Goal: Transaction & Acquisition: Book appointment/travel/reservation

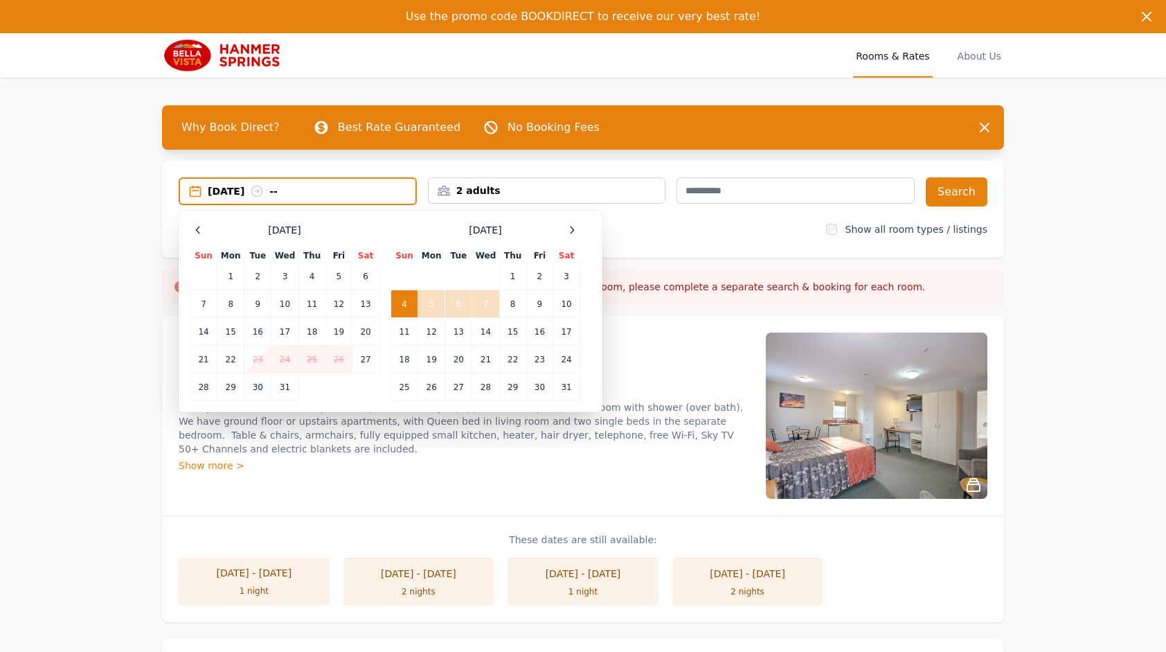
click at [485, 303] on td "7" at bounding box center [485, 304] width 27 height 28
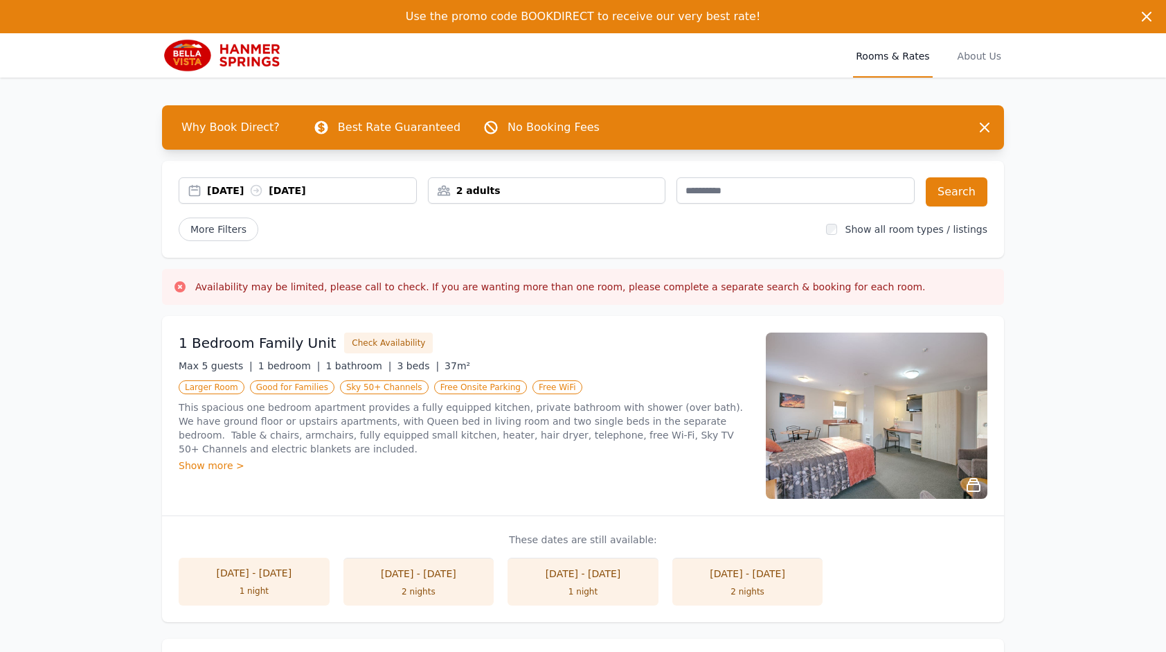
click at [558, 199] on div "2 adults" at bounding box center [547, 190] width 238 height 26
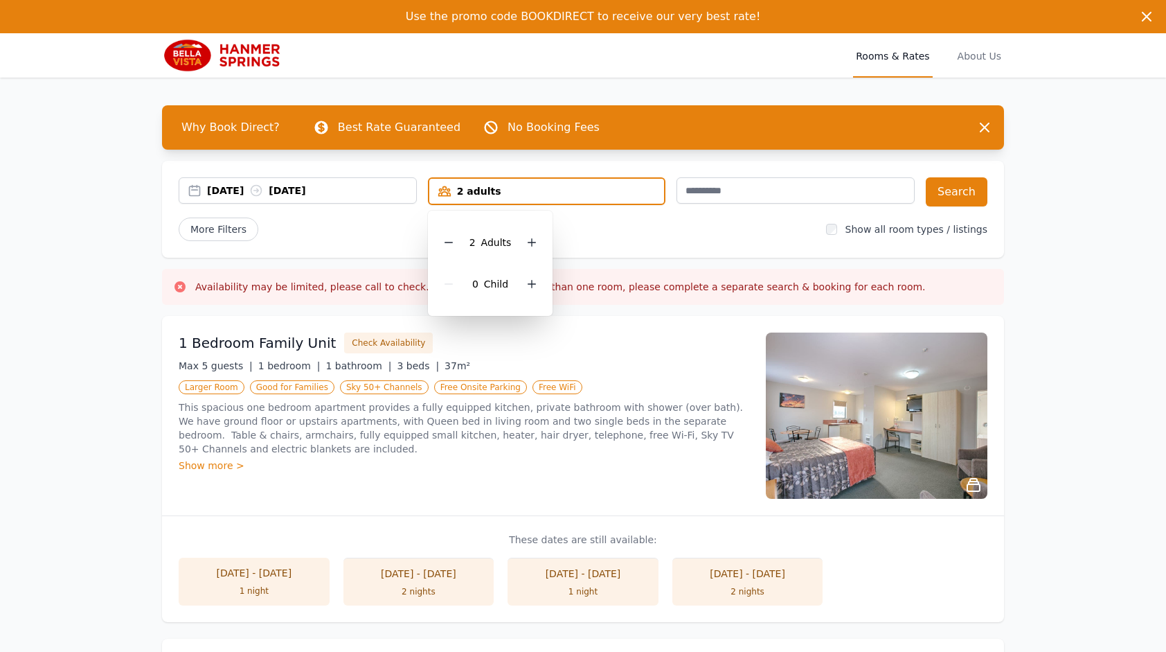
click at [530, 289] on div at bounding box center [531, 283] width 19 height 19
click at [531, 287] on icon at bounding box center [532, 284] width 8 height 8
click at [982, 188] on button "Search" at bounding box center [957, 191] width 62 height 29
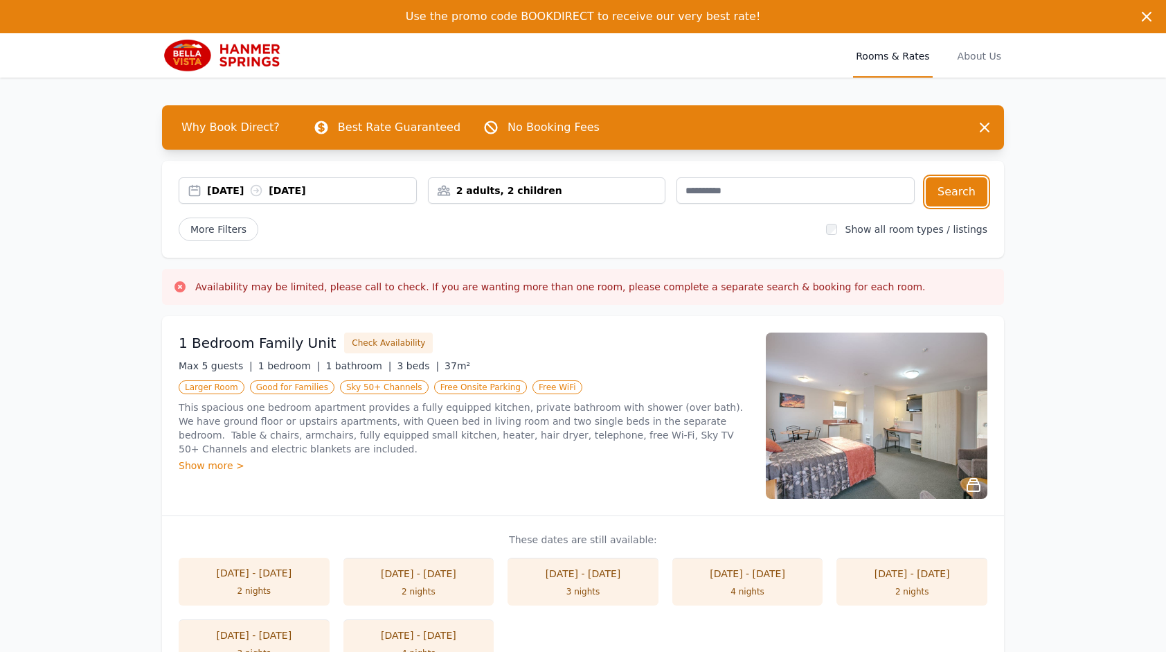
scroll to position [69, 0]
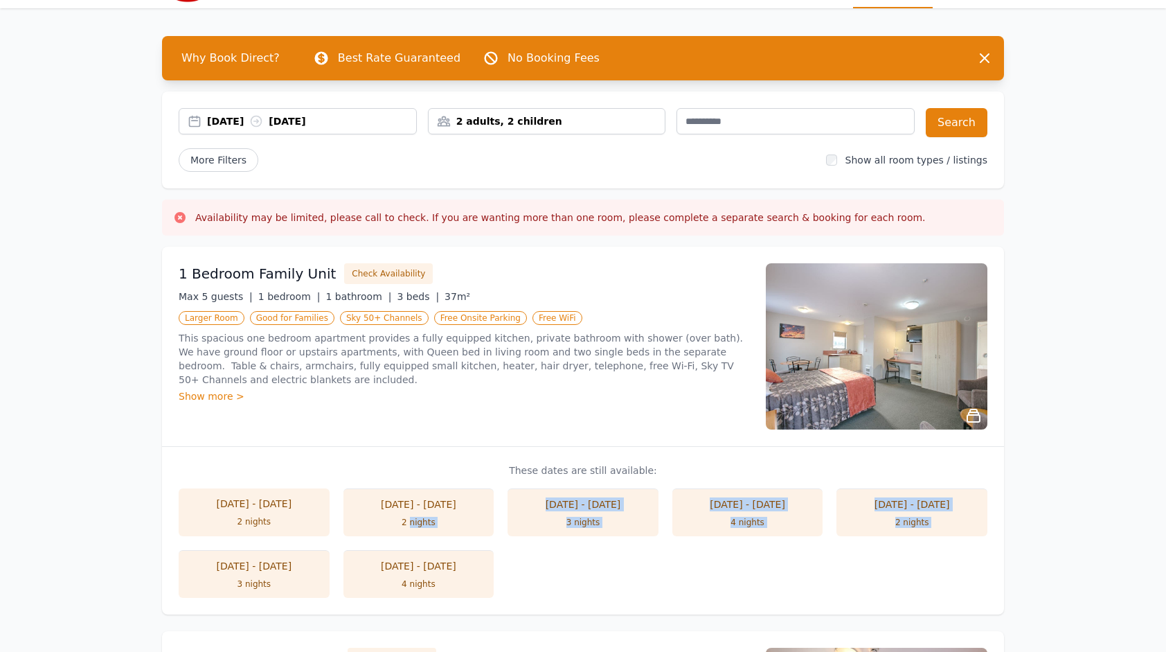
drag, startPoint x: 409, startPoint y: 517, endPoint x: 0, endPoint y: 539, distance: 409.9
drag, startPoint x: 0, startPoint y: 539, endPoint x: 203, endPoint y: 386, distance: 253.7
click at [203, 389] on div "Show more >" at bounding box center [464, 396] width 571 height 14
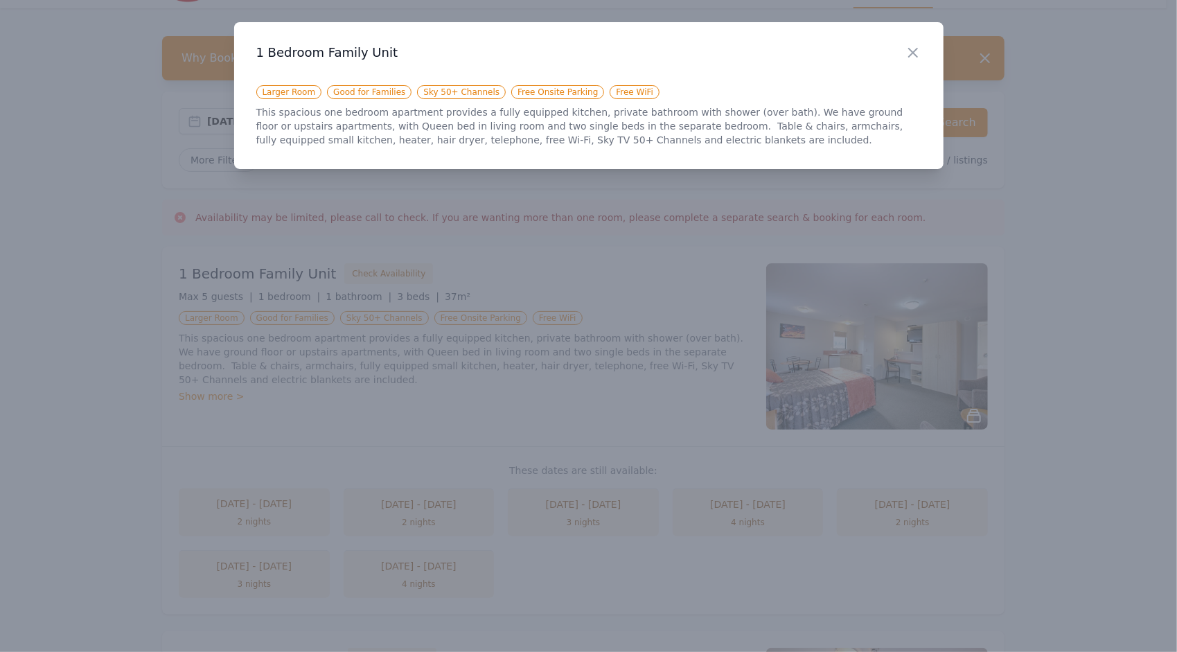
drag, startPoint x: 920, startPoint y: 54, endPoint x: 918, endPoint y: 62, distance: 7.7
click at [920, 55] on icon "button" at bounding box center [912, 52] width 17 height 17
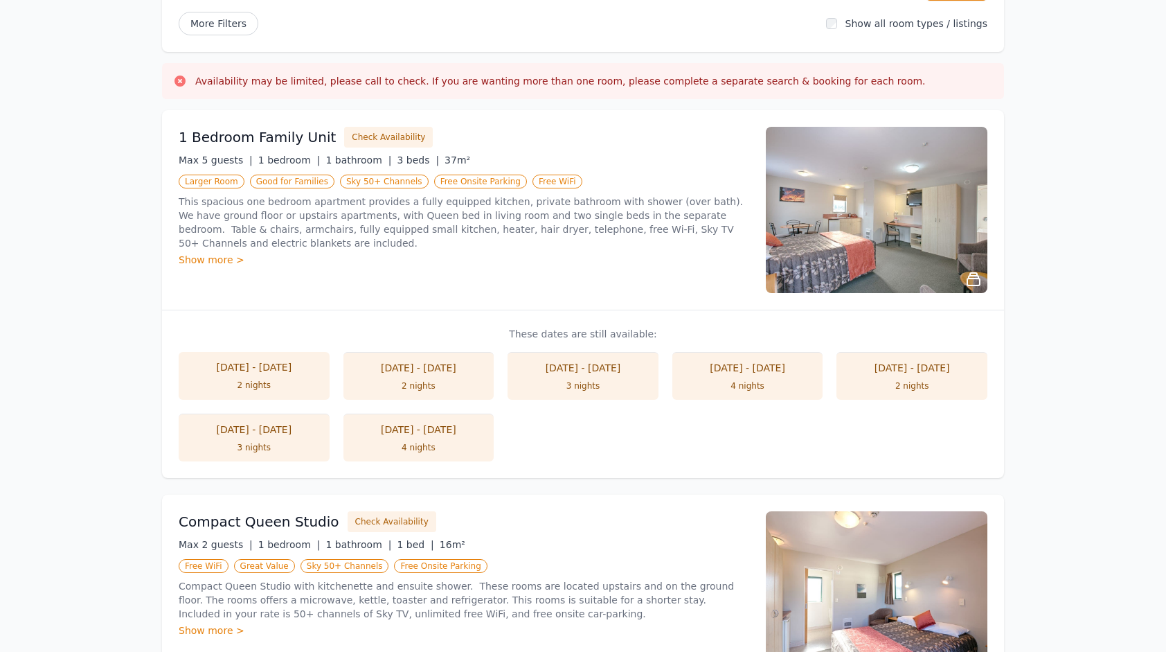
scroll to position [136, 0]
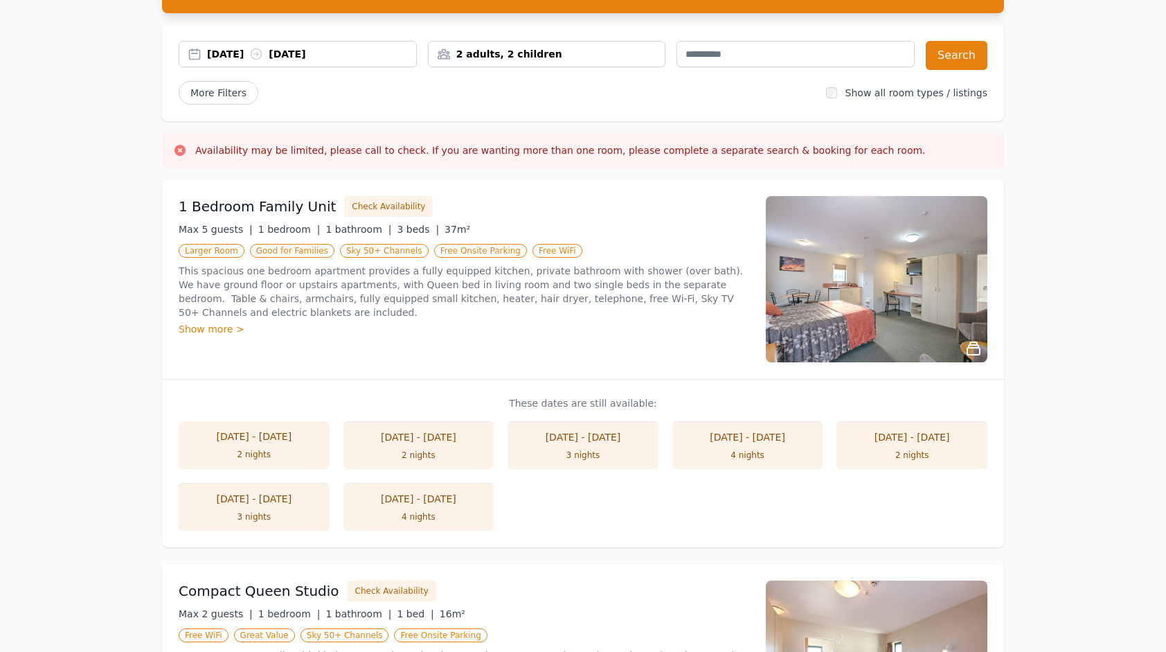
click at [373, 449] on div "2 nights" at bounding box center [418, 454] width 123 height 11
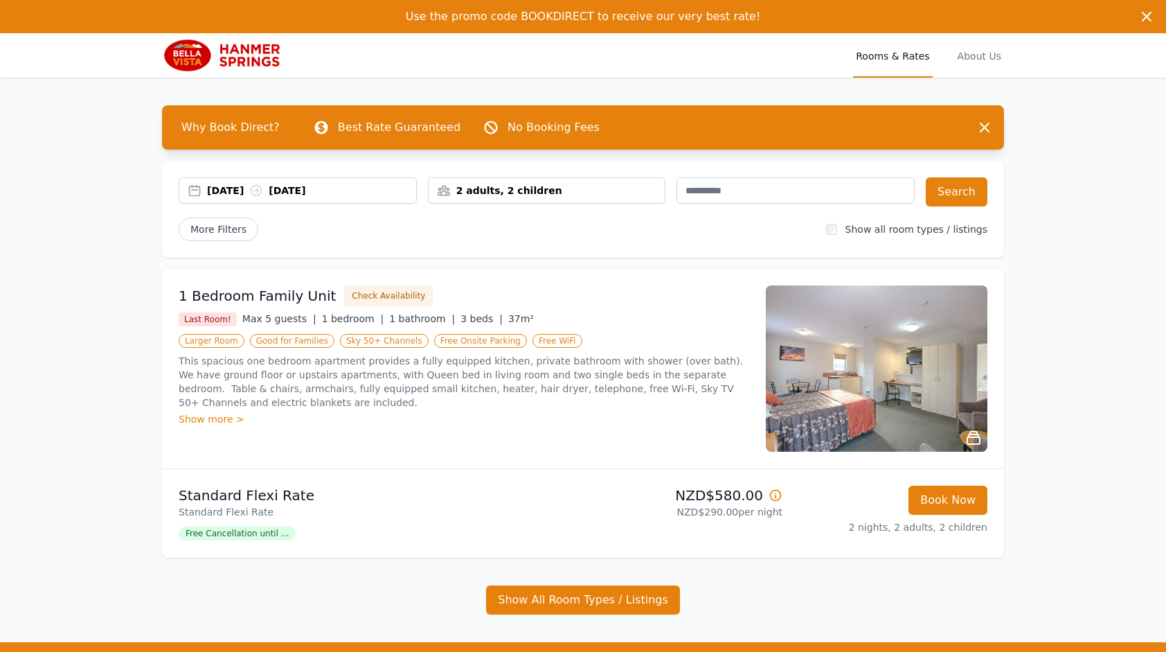
click at [790, 395] on img at bounding box center [877, 368] width 222 height 166
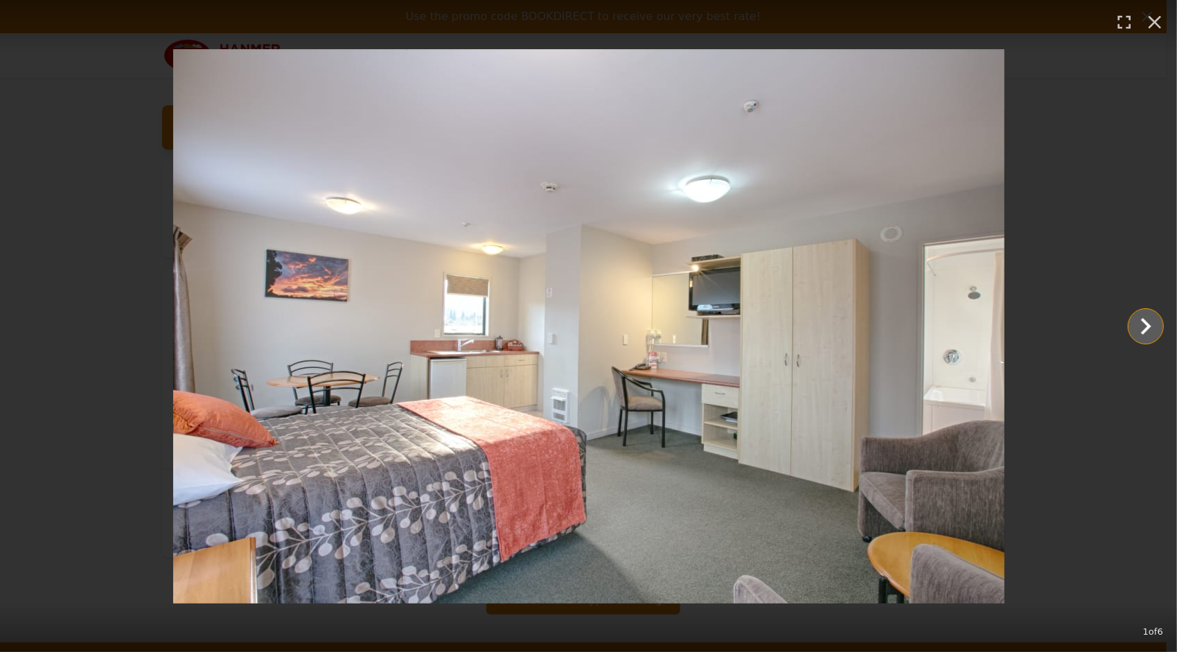
click at [1133, 324] on icon "Show slide 2 of 6" at bounding box center [1145, 326] width 33 height 33
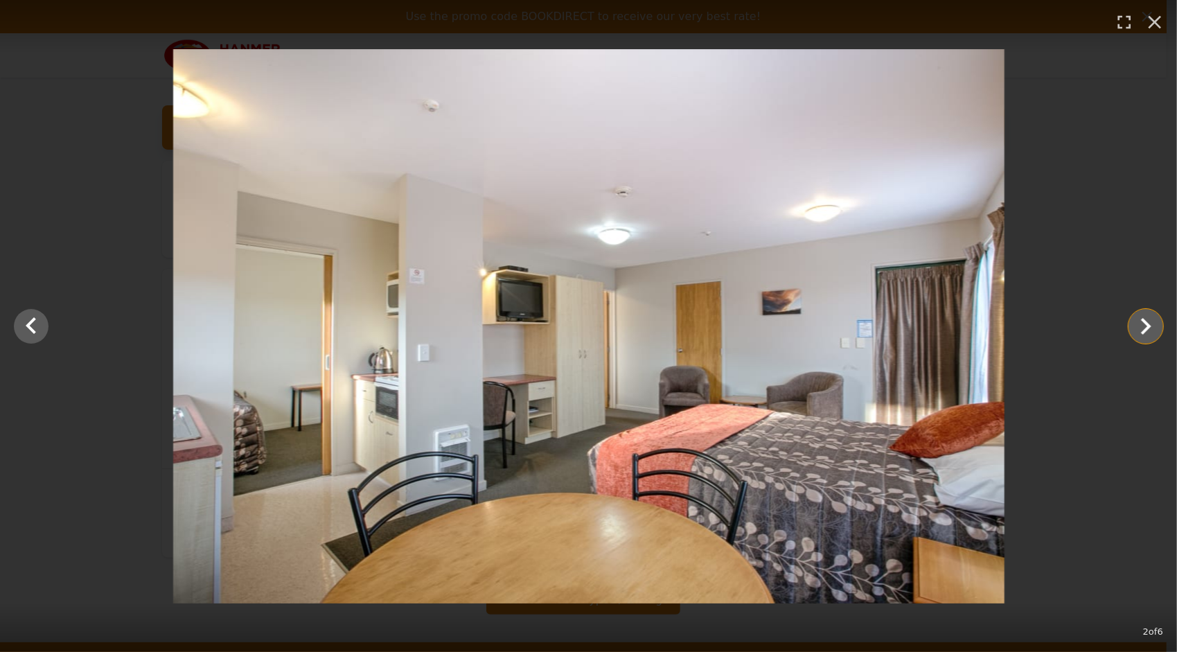
click at [1133, 324] on icon "Show slide 3 of 6" at bounding box center [1145, 326] width 33 height 33
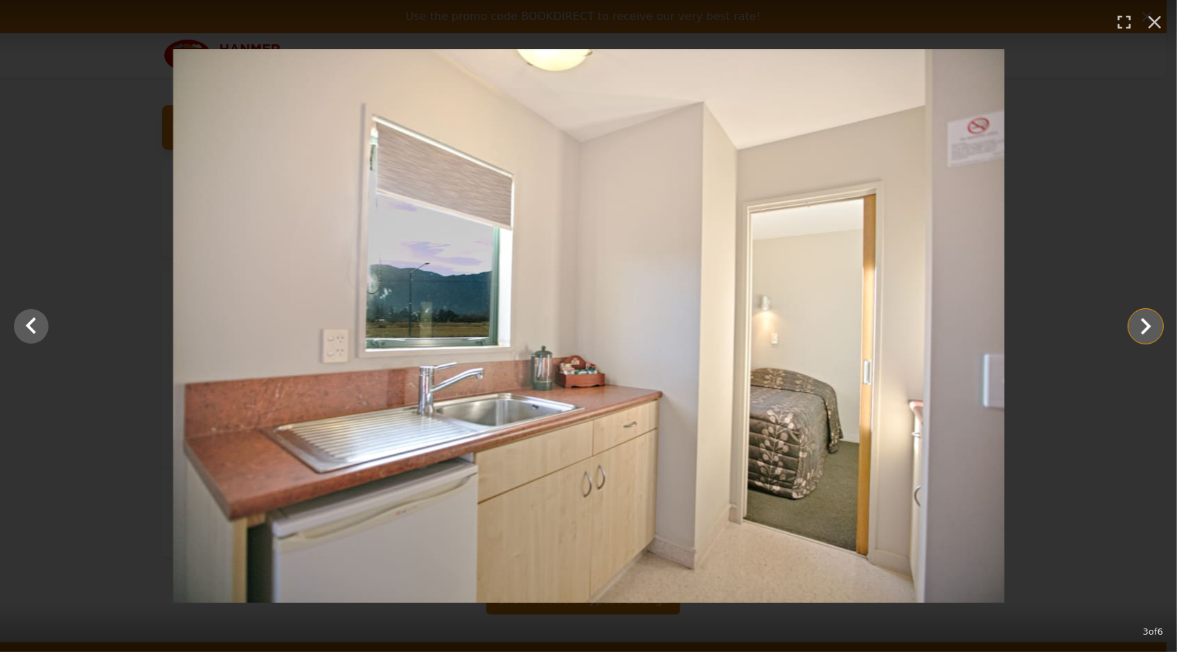
click at [1133, 325] on icon "Show slide 4 of 6" at bounding box center [1145, 326] width 33 height 33
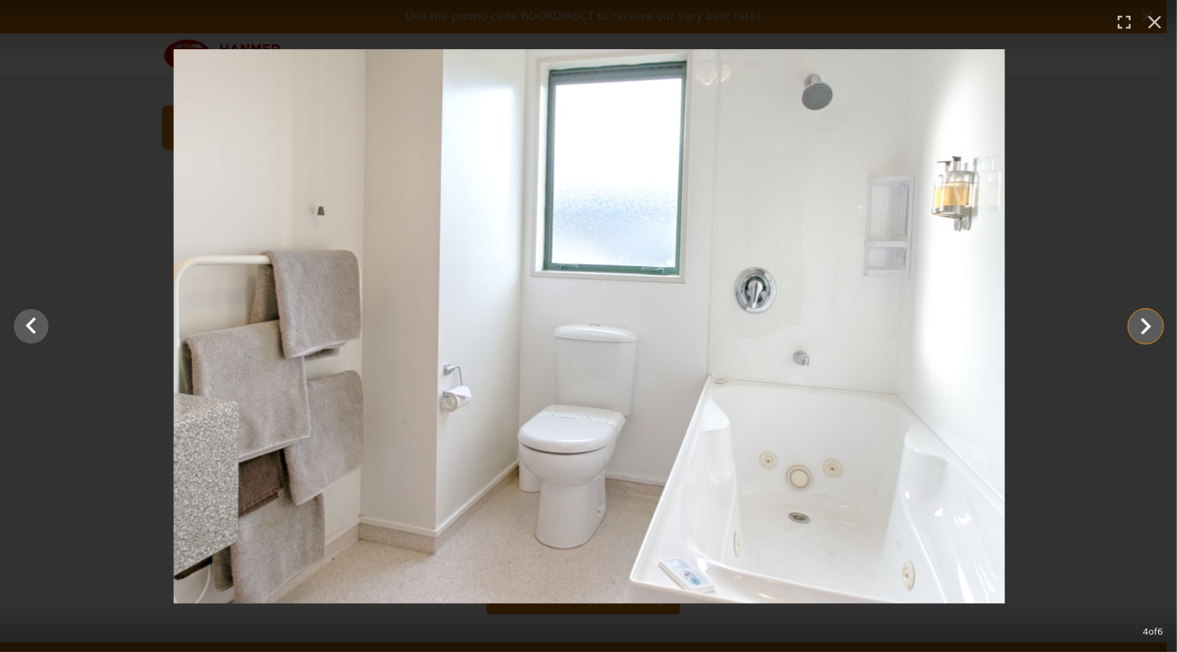
click at [1133, 325] on icon "Show slide 5 of 6" at bounding box center [1145, 326] width 33 height 33
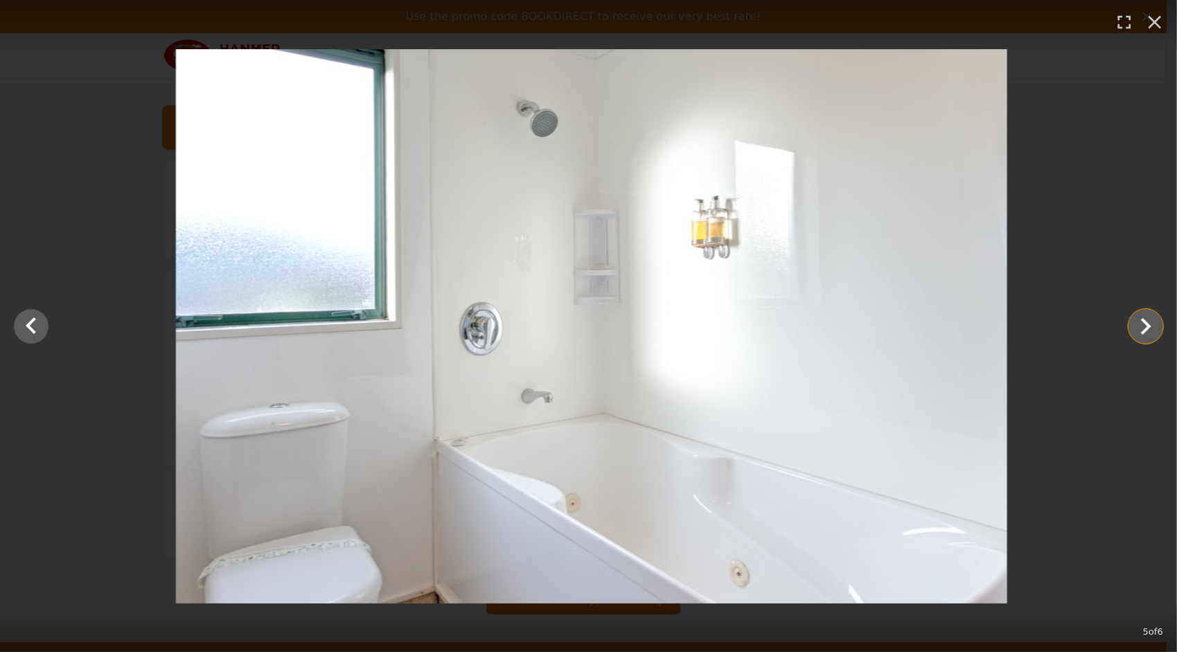
click at [1133, 325] on icon "Show slide 6 of 6" at bounding box center [1145, 326] width 33 height 33
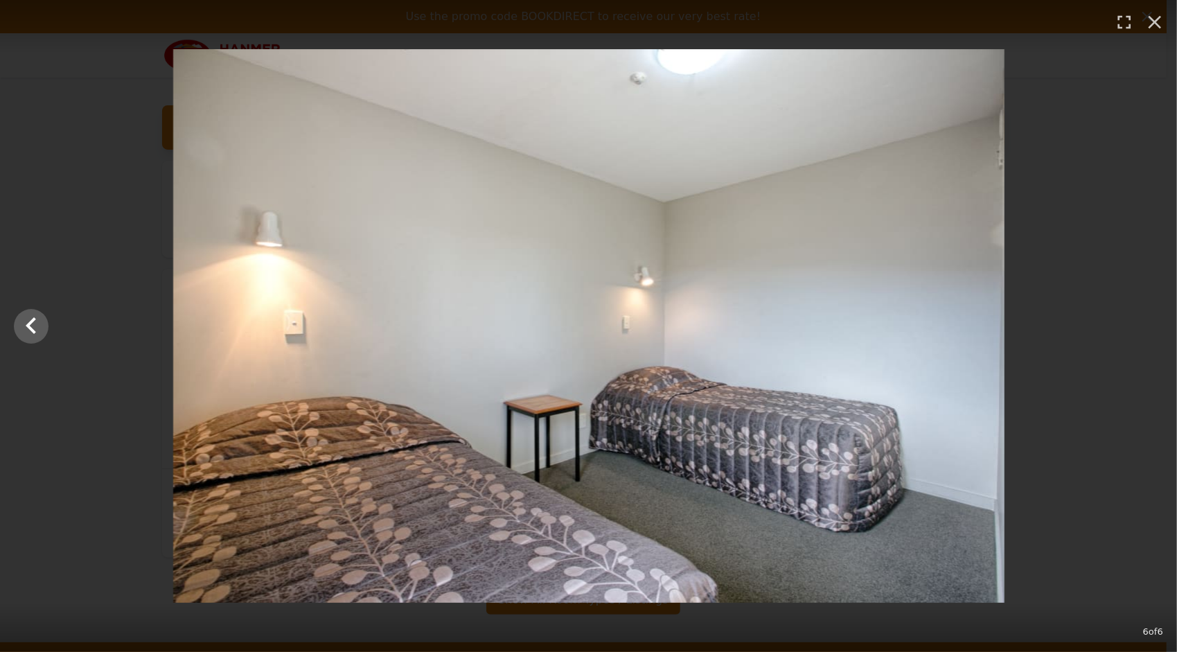
click at [1133, 325] on div at bounding box center [588, 325] width 1177 height 553
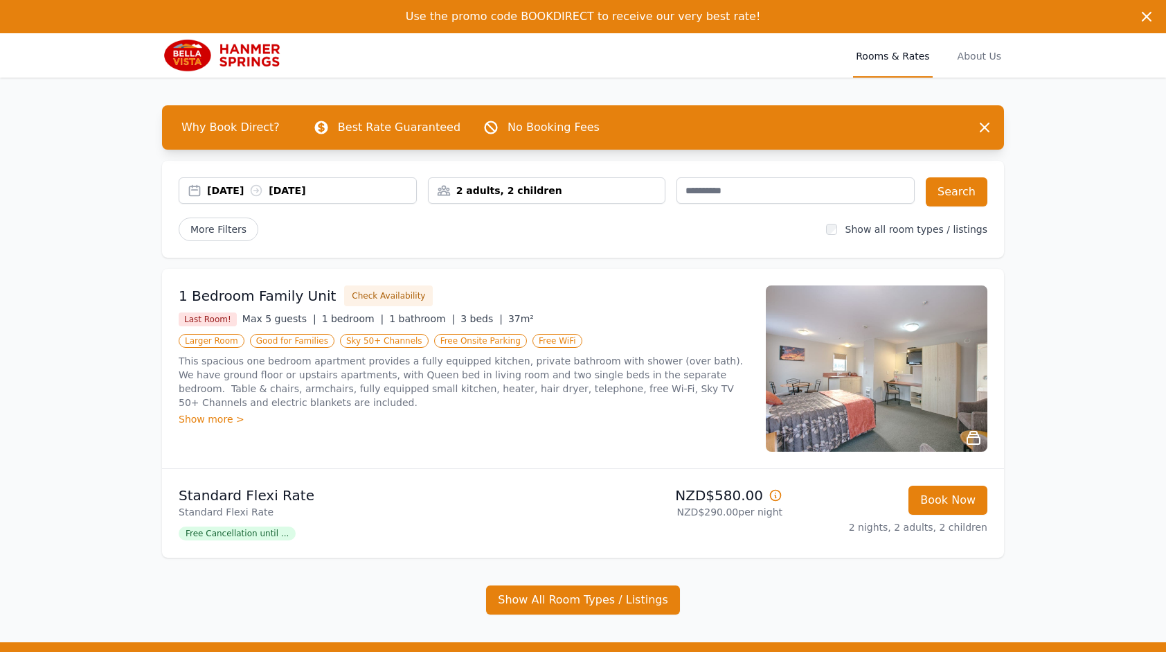
click at [797, 391] on img at bounding box center [877, 368] width 222 height 166
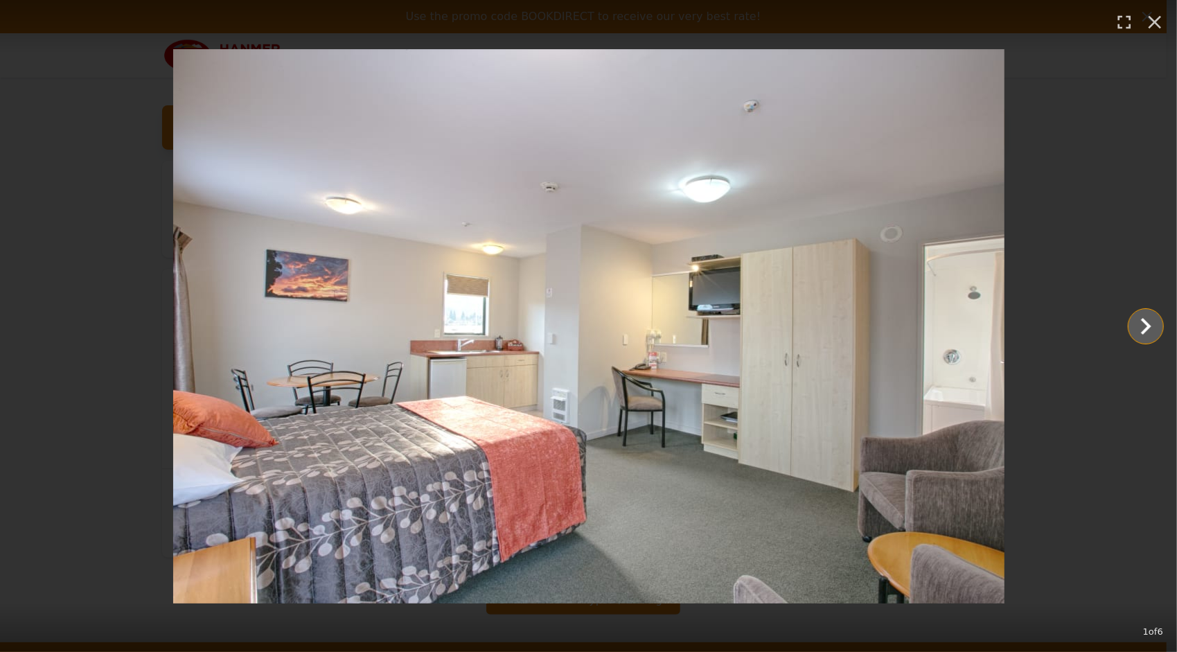
click at [1132, 330] on icon "Show slide 2 of 6" at bounding box center [1145, 326] width 33 height 33
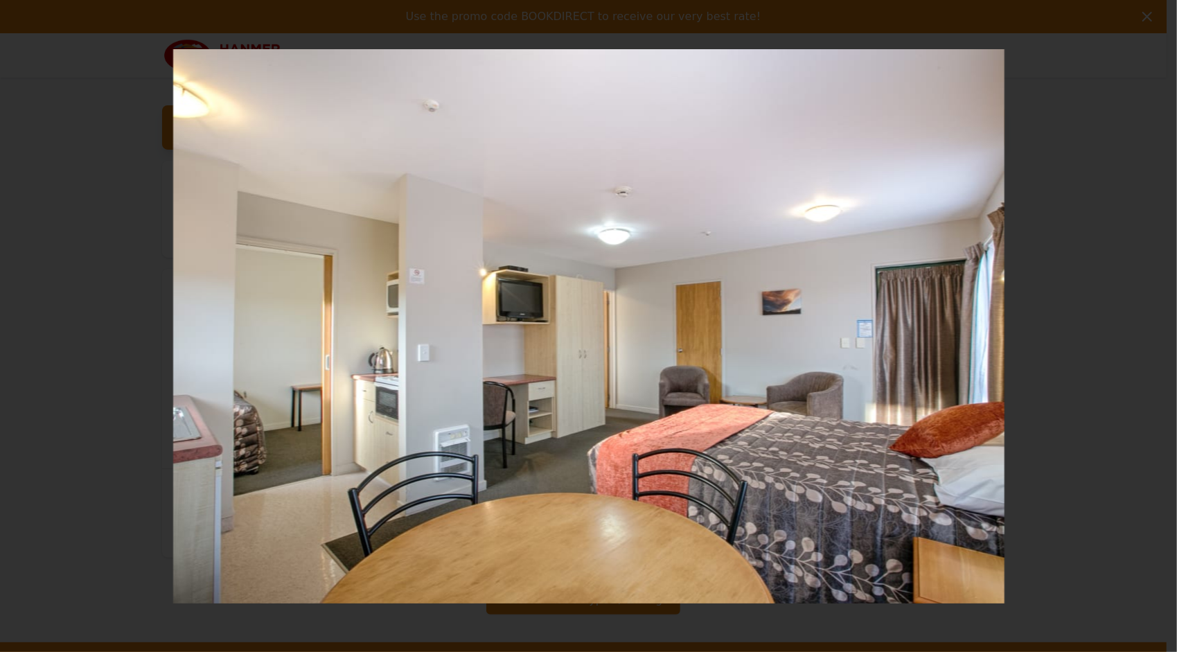
click at [1132, 330] on icon "Show slide 3 of 6" at bounding box center [1145, 326] width 33 height 33
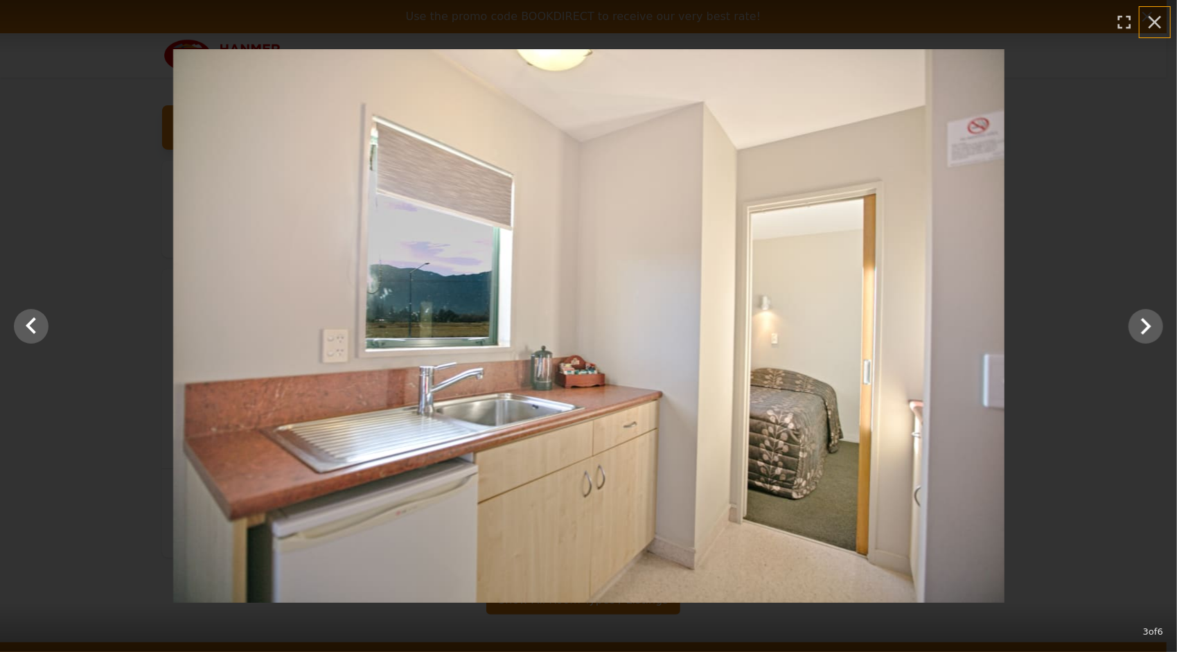
click at [1155, 19] on icon "button" at bounding box center [1154, 22] width 22 height 22
